Goal: Transaction & Acquisition: Download file/media

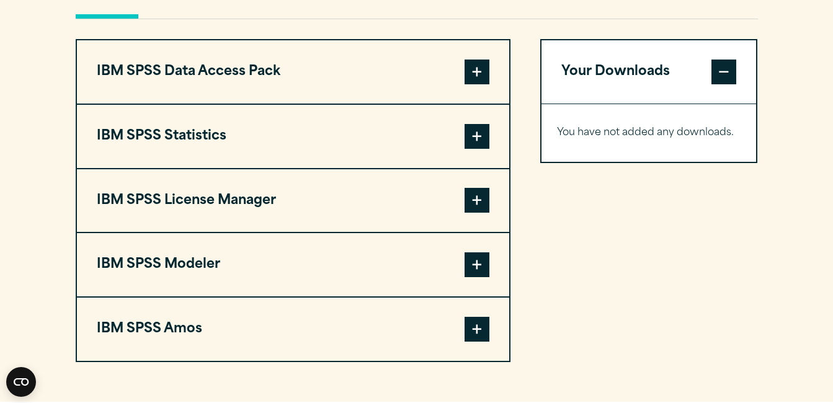
click at [481, 131] on span at bounding box center [476, 136] width 25 height 25
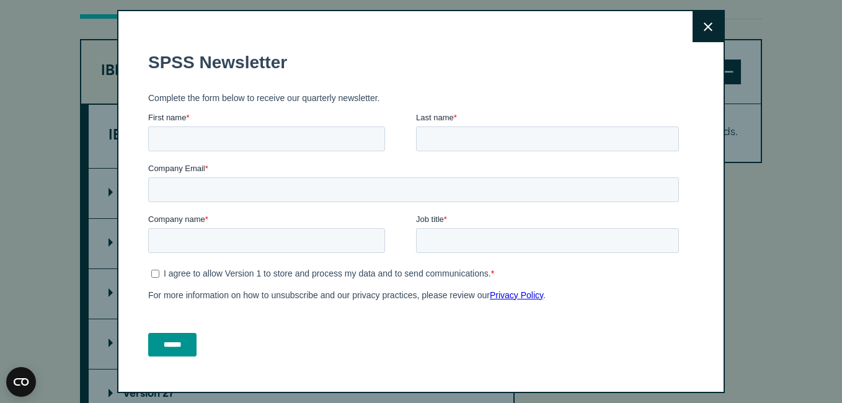
click at [128, 192] on div "Close" at bounding box center [420, 201] width 607 height 383
click at [700, 20] on button "Close" at bounding box center [707, 26] width 31 height 31
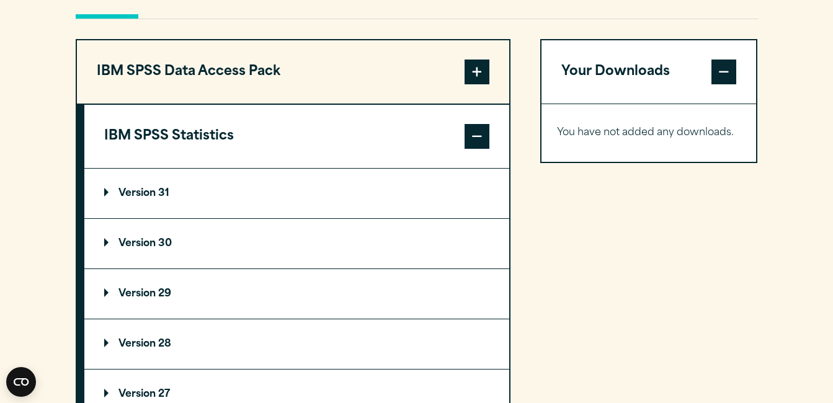
click at [153, 193] on p "Version 31" at bounding box center [136, 193] width 65 height 10
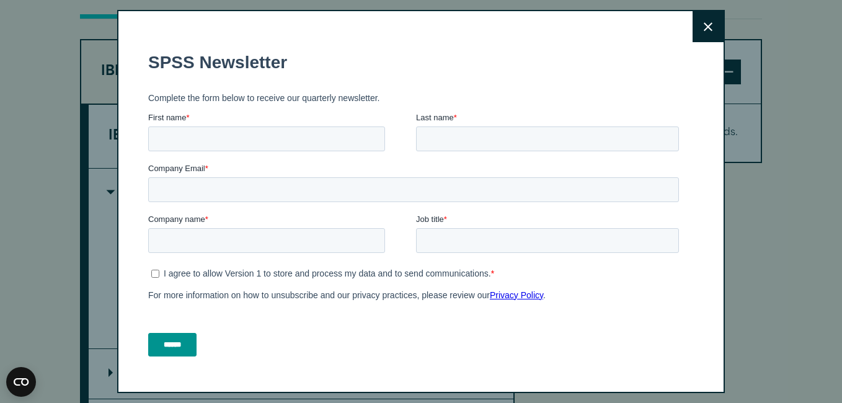
click at [700, 26] on button "Close" at bounding box center [707, 26] width 31 height 31
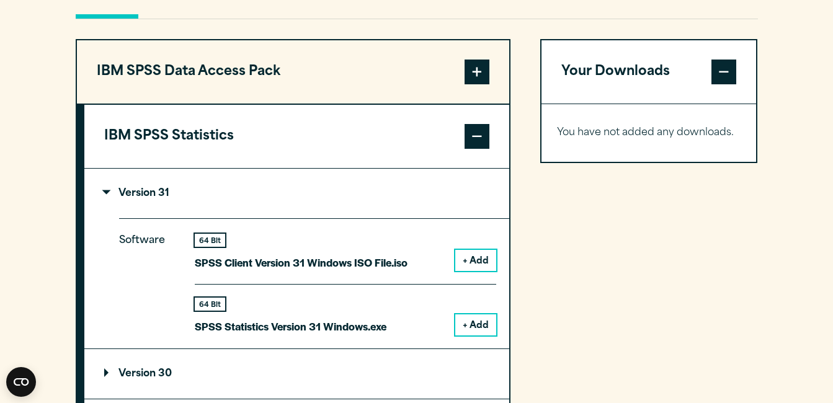
click at [468, 317] on button "+ Add" at bounding box center [475, 324] width 41 height 21
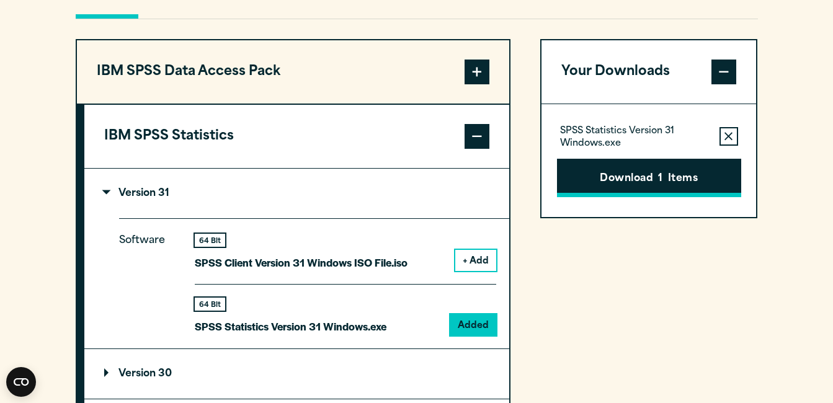
click at [681, 177] on button "Download 1 Items" at bounding box center [649, 178] width 184 height 38
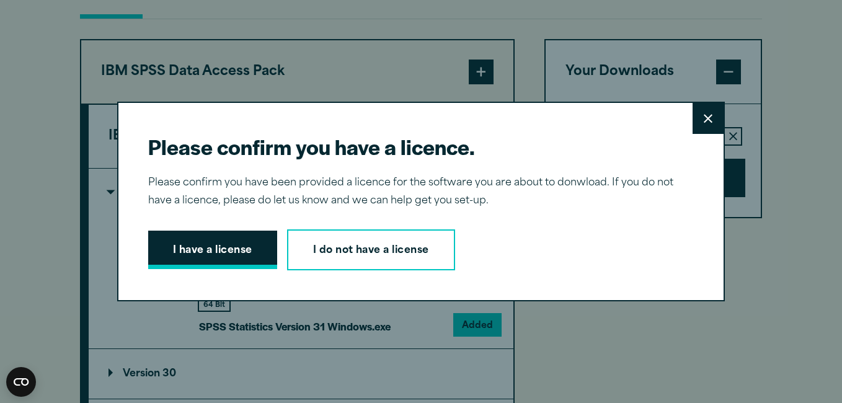
click at [202, 254] on button "I have a license" at bounding box center [212, 250] width 129 height 38
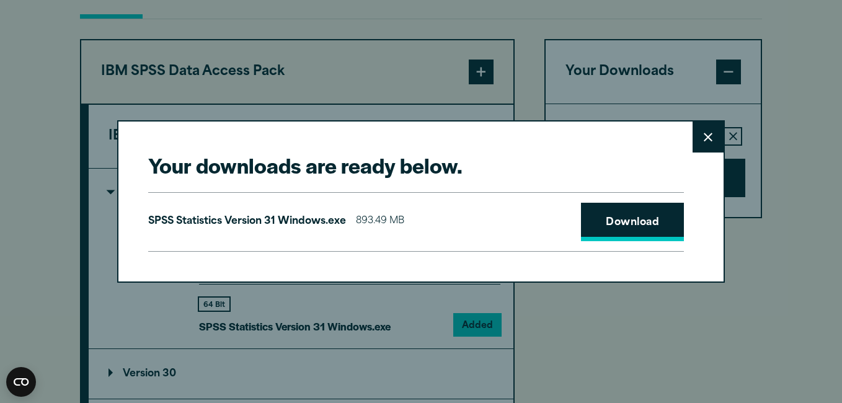
click at [625, 228] on link "Download" at bounding box center [632, 222] width 103 height 38
click at [709, 138] on button "Close" at bounding box center [707, 136] width 31 height 31
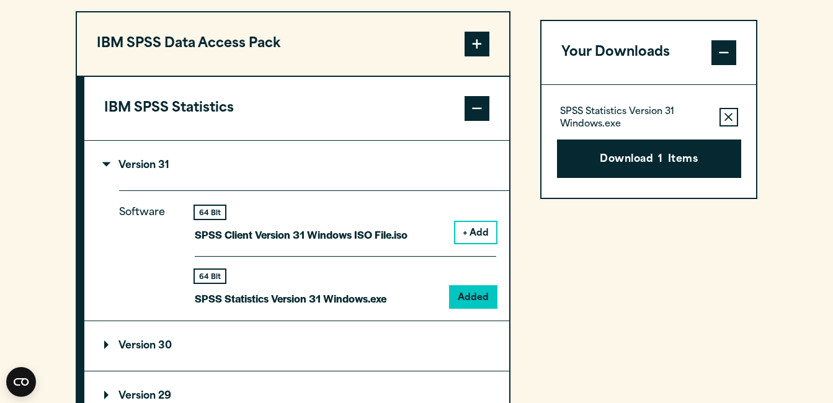
scroll to position [979, 0]
